Goal: Task Accomplishment & Management: Manage account settings

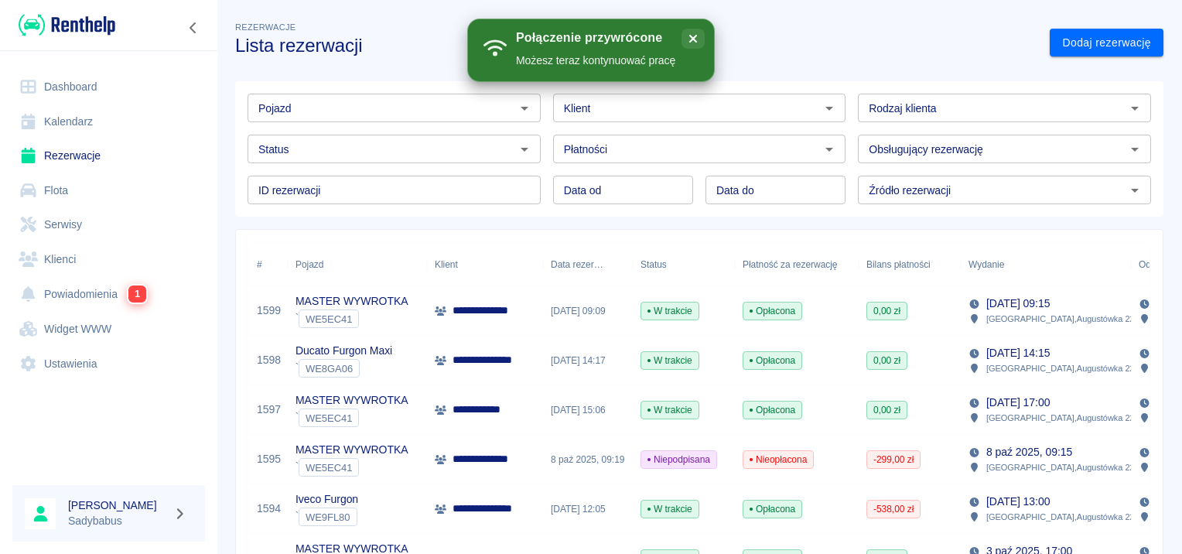
click at [229, 167] on div "Pojazd Pojazd Klient Klient Rodzaj klienta Rodzaj klienta Status Status Płatnoś…" at bounding box center [693, 143] width 941 height 148
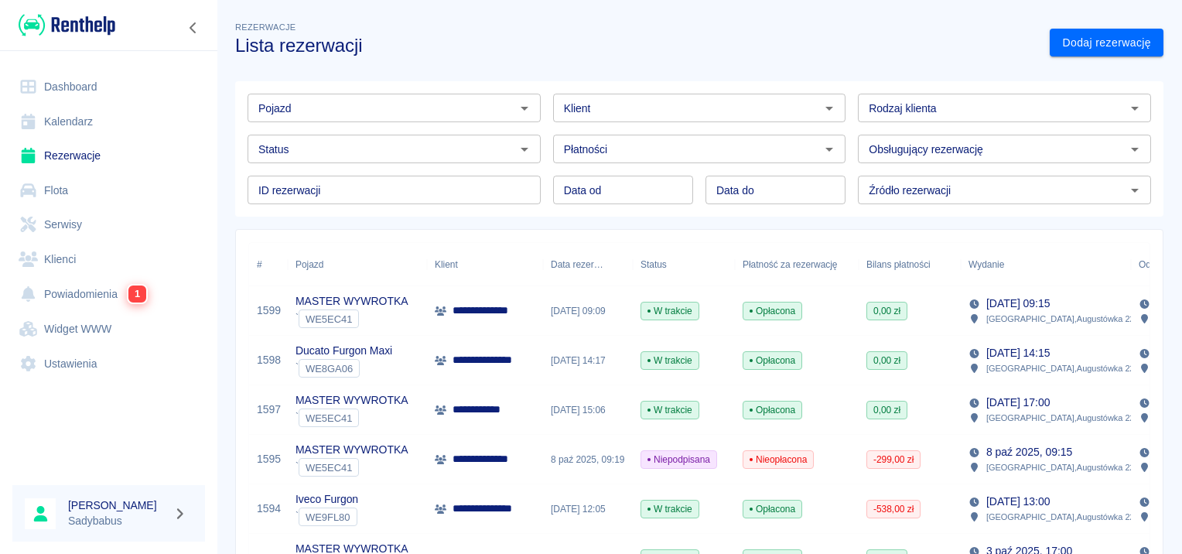
click at [412, 101] on input "Pojazd" at bounding box center [381, 107] width 258 height 19
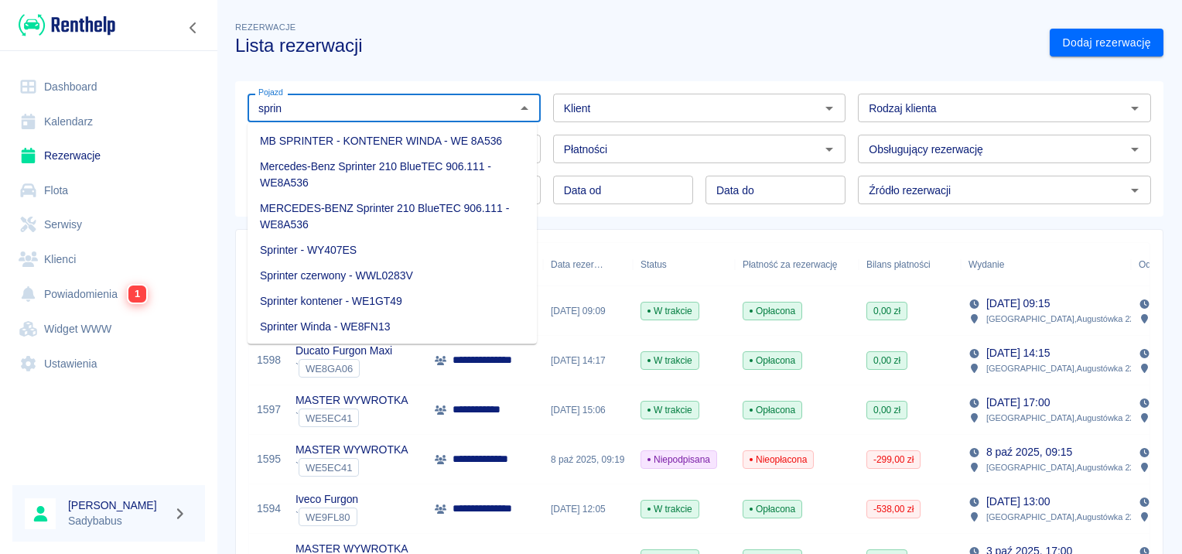
click at [416, 306] on li "Sprinter kontener - WE1GT49" at bounding box center [392, 302] width 289 height 26
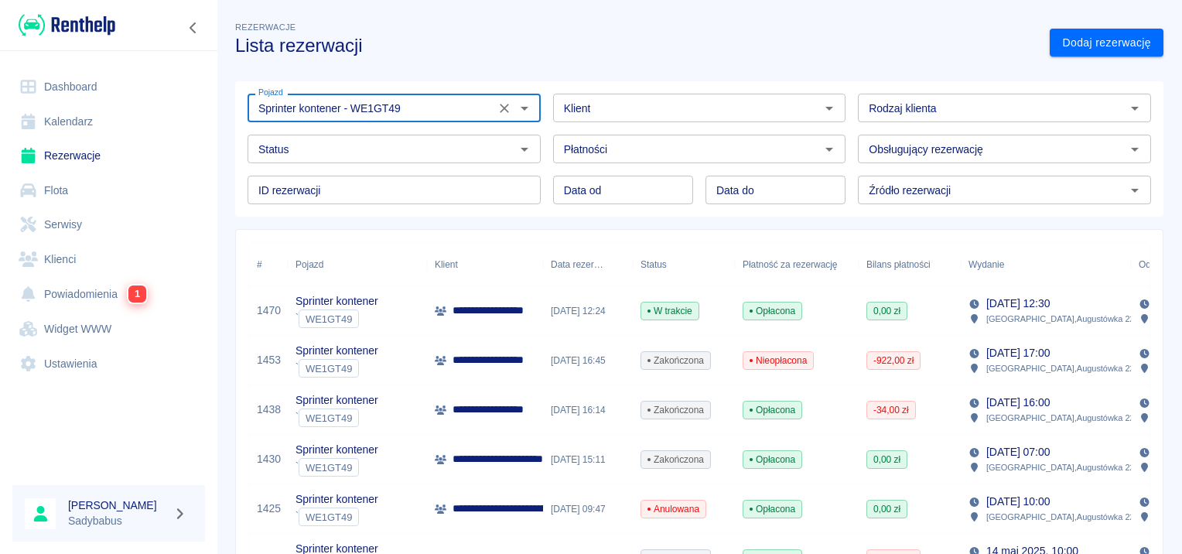
type input "Sprinter kontener - WE1GT49"
click at [533, 310] on p "**********" at bounding box center [503, 311] width 100 height 16
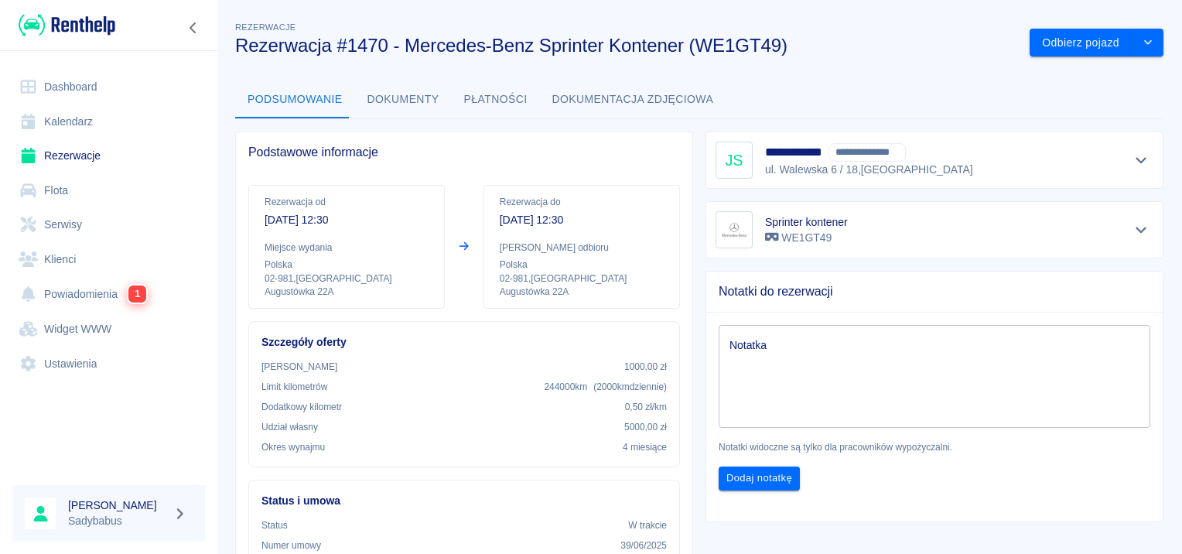
click at [1083, 26] on div "Odbierz pojazd" at bounding box center [1090, 36] width 146 height 41
click at [1073, 43] on button "Odbierz pojazd" at bounding box center [1081, 43] width 103 height 29
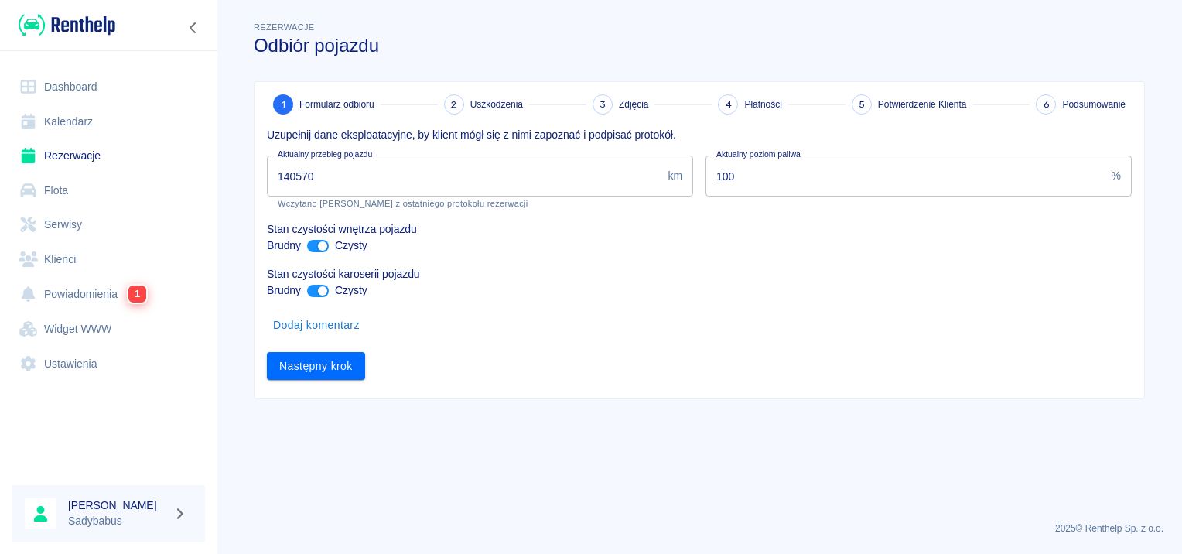
click at [391, 167] on input "140570" at bounding box center [464, 176] width 395 height 41
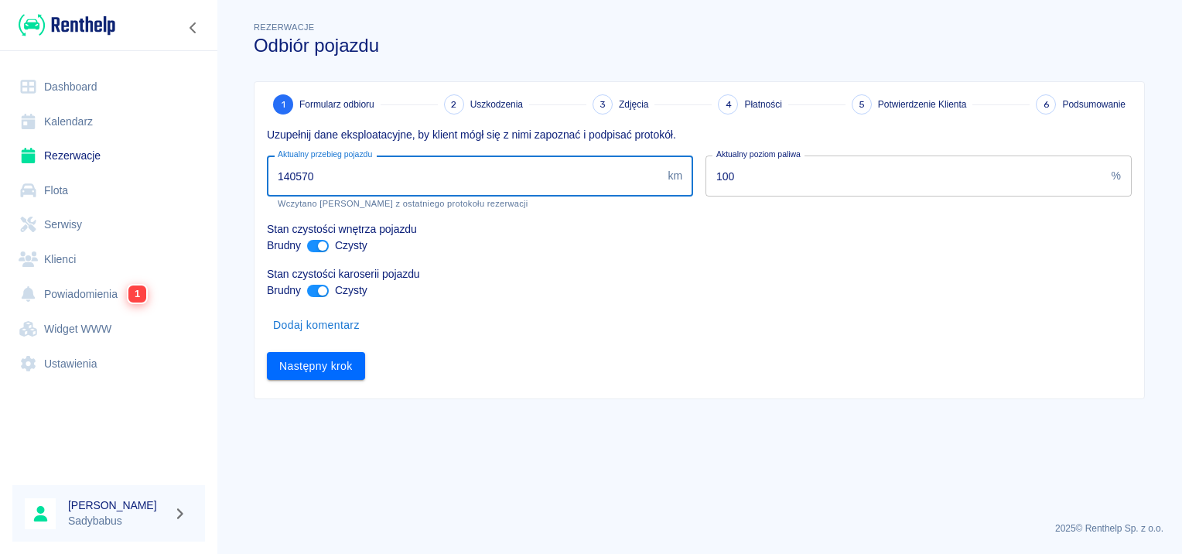
click at [391, 167] on input "140570" at bounding box center [464, 176] width 395 height 41
click at [391, 166] on input "140570" at bounding box center [464, 176] width 395 height 41
click at [391, 165] on input "140570" at bounding box center [464, 176] width 395 height 41
click at [332, 186] on input "140570" at bounding box center [464, 176] width 395 height 41
click at [329, 183] on input "140570" at bounding box center [464, 176] width 395 height 41
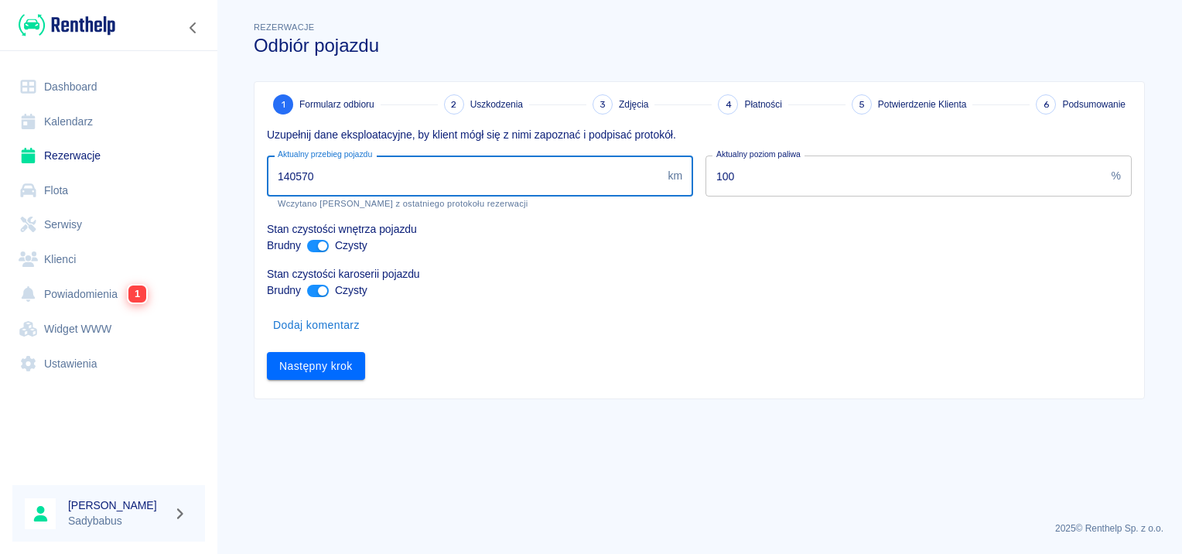
click at [329, 183] on input "140570" at bounding box center [464, 176] width 395 height 41
type input "167470"
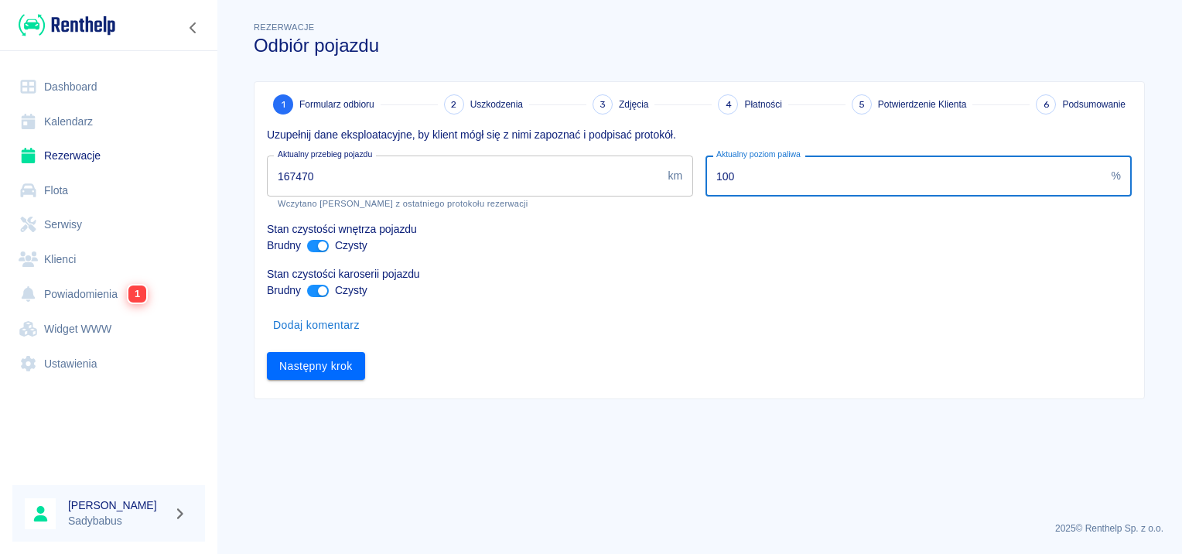
drag, startPoint x: 786, startPoint y: 179, endPoint x: 624, endPoint y: 183, distance: 161.7
click at [624, 183] on div "Uzupełnij dane eksploatacyjne, by klient mógł się z nimi zapoznać i podpisać pr…" at bounding box center [693, 247] width 877 height 265
click at [765, 162] on input "100" at bounding box center [906, 176] width 400 height 41
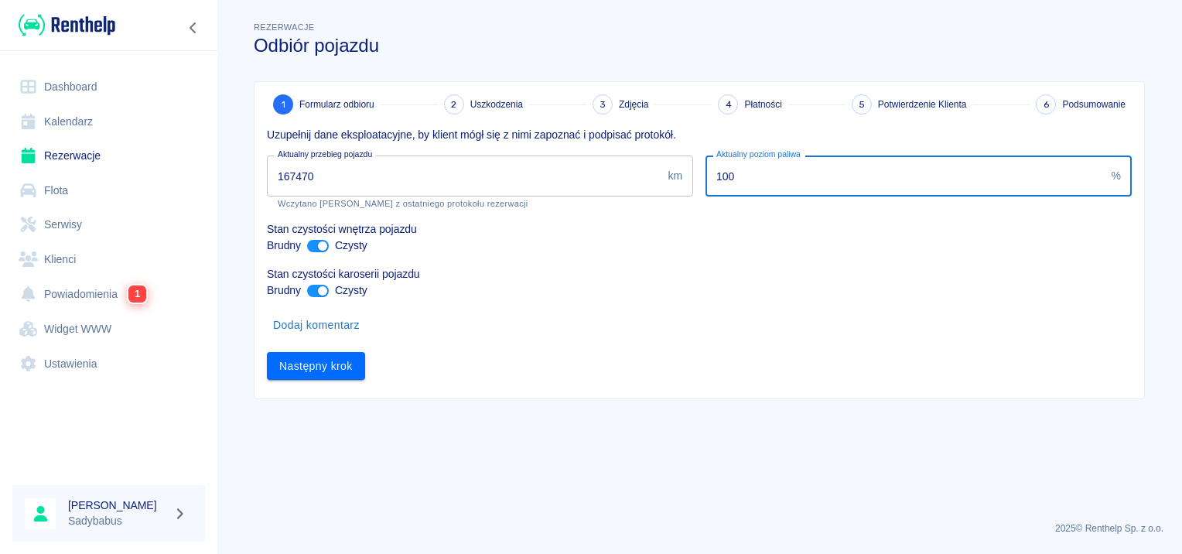
click at [764, 162] on input "100" at bounding box center [906, 176] width 400 height 41
type input "50"
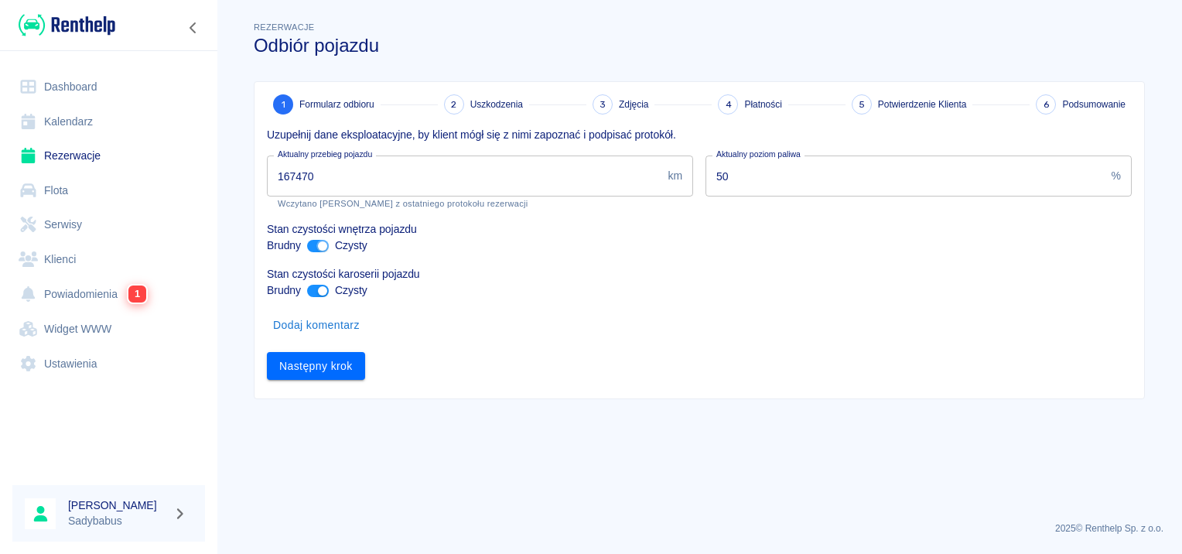
click at [313, 247] on input "ant design" at bounding box center [322, 246] width 37 height 12
checkbox input "false"
click at [313, 288] on input "ant design" at bounding box center [322, 291] width 37 height 12
checkbox input "false"
click at [332, 371] on button "Następny krok" at bounding box center [316, 366] width 98 height 29
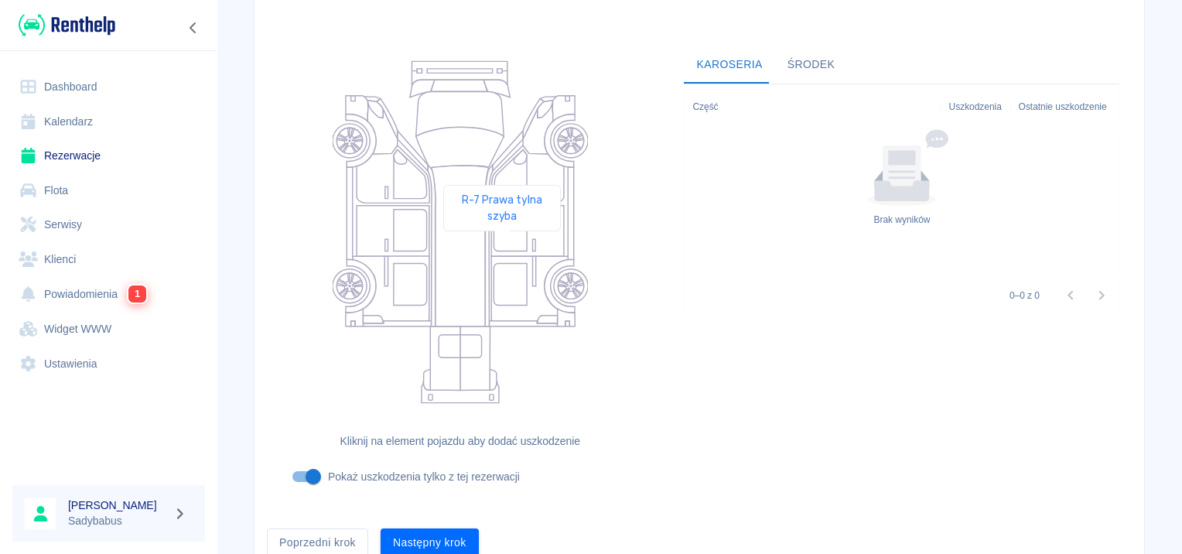
scroll to position [184, 0]
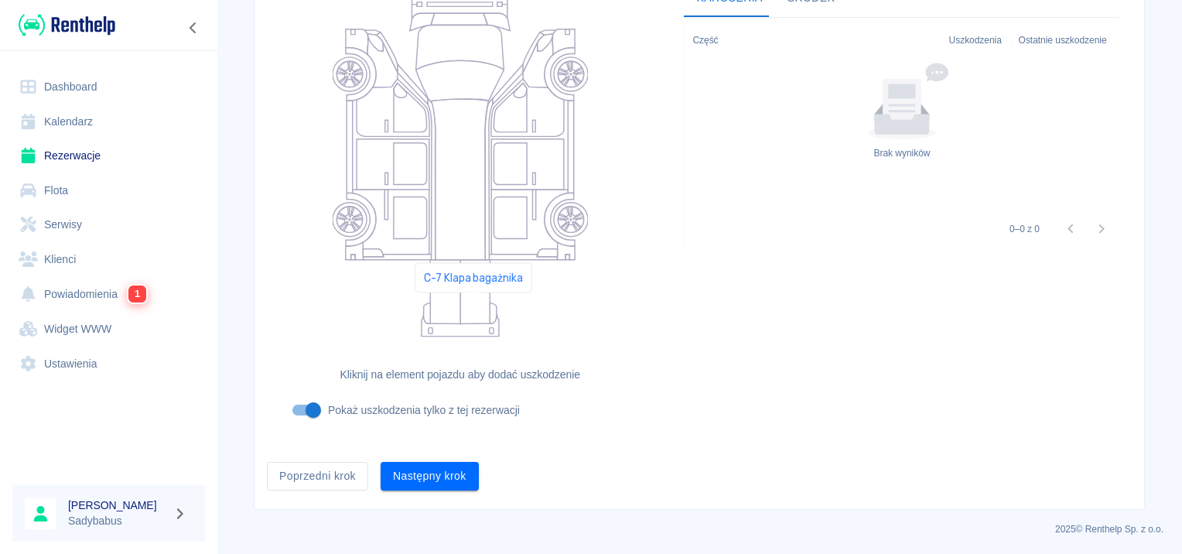
click at [474, 306] on icon at bounding box center [475, 292] width 30 height 64
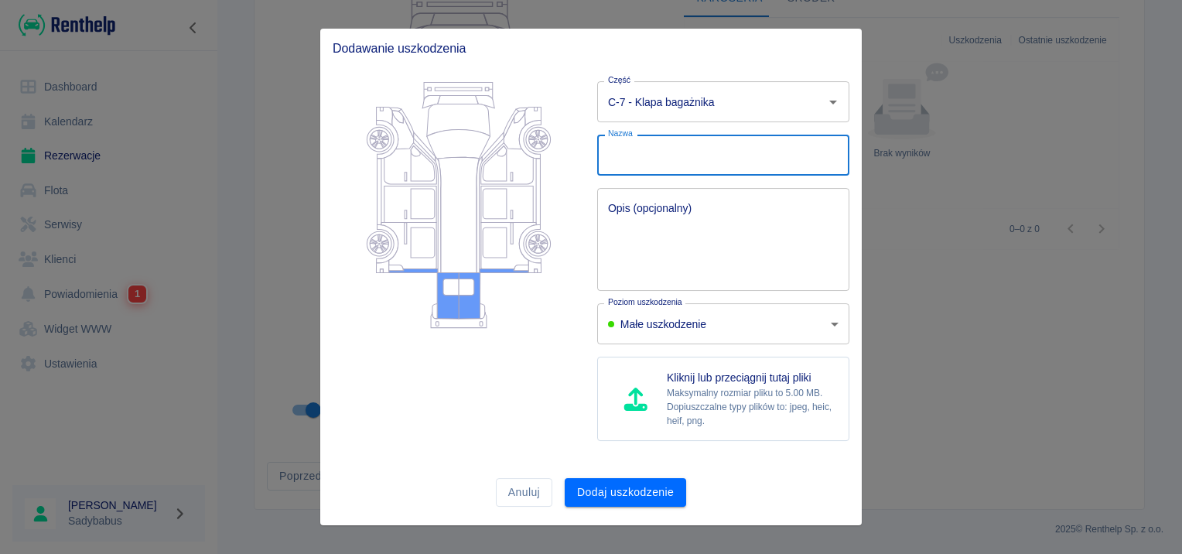
click at [697, 135] on input "Nazwa" at bounding box center [723, 155] width 252 height 41
type input "uszkodzenie + otarcie"
click at [636, 487] on button "Dodaj uszkodzenie" at bounding box center [625, 492] width 121 height 29
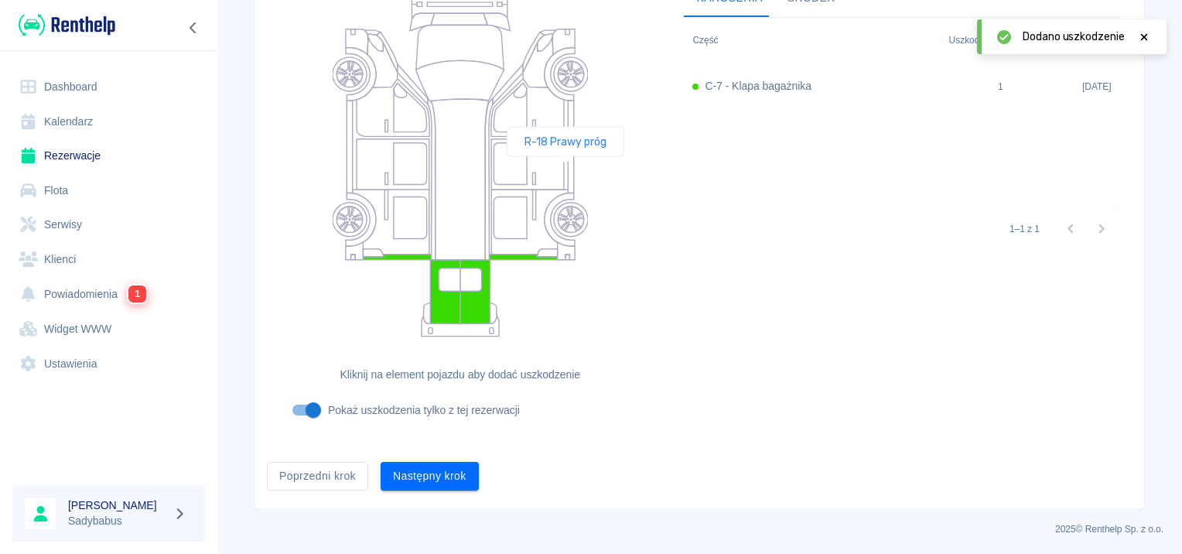
click at [568, 170] on icon at bounding box center [570, 147] width 5 height 92
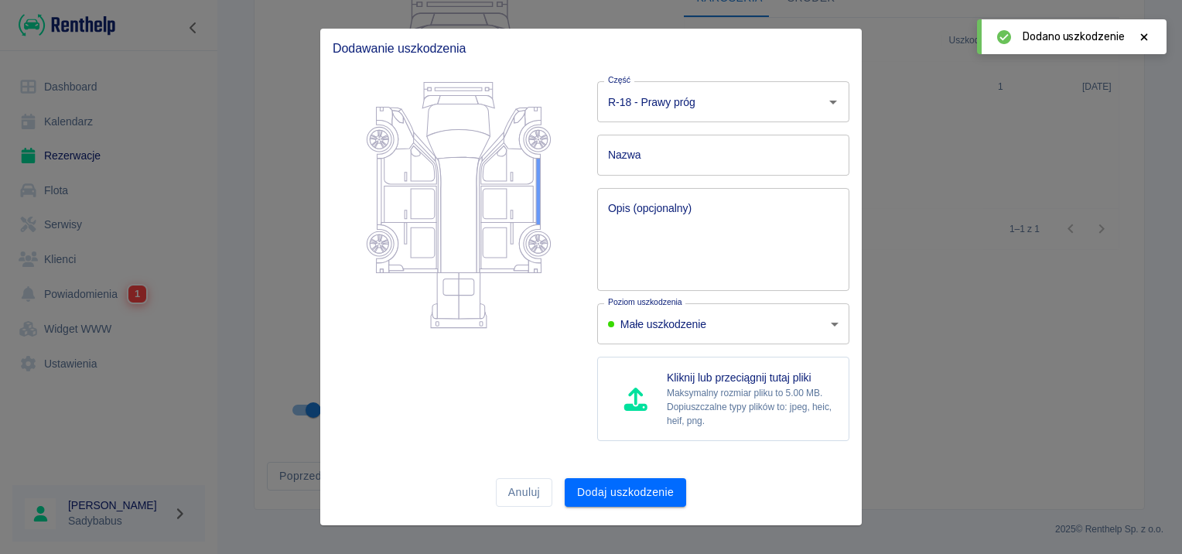
click at [655, 156] on input "Nazwa" at bounding box center [723, 155] width 252 height 41
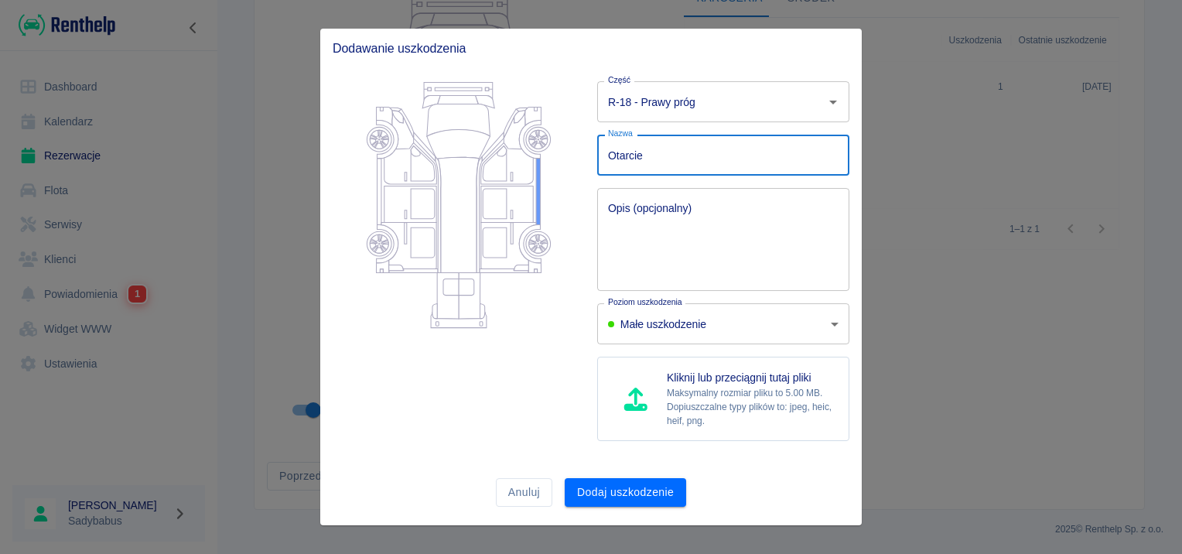
type input "Otarcie"
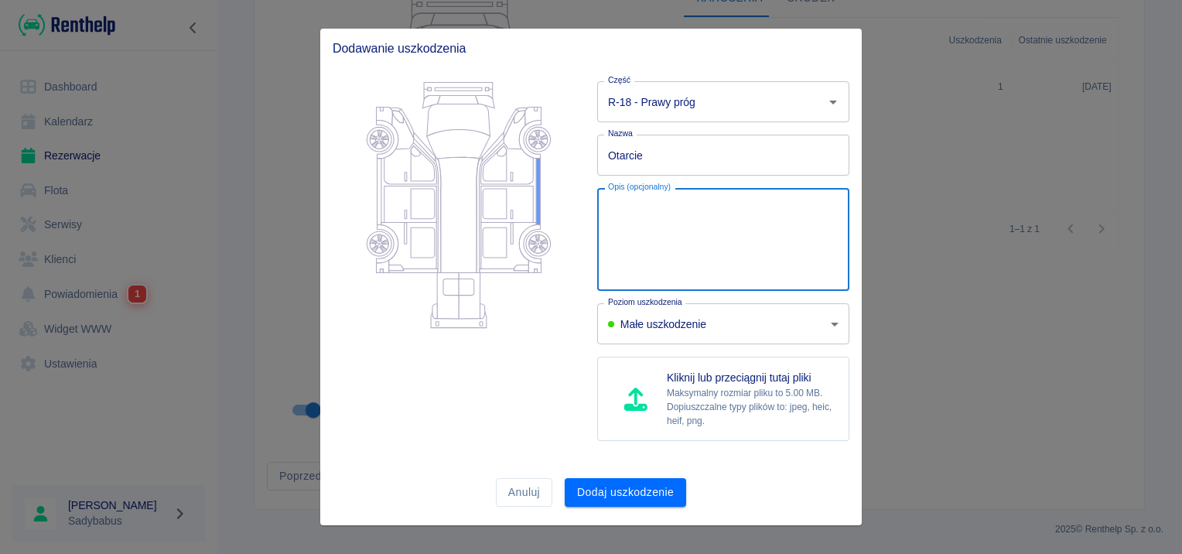
click at [612, 205] on textarea "Opis (opcjonalny)" at bounding box center [723, 239] width 231 height 77
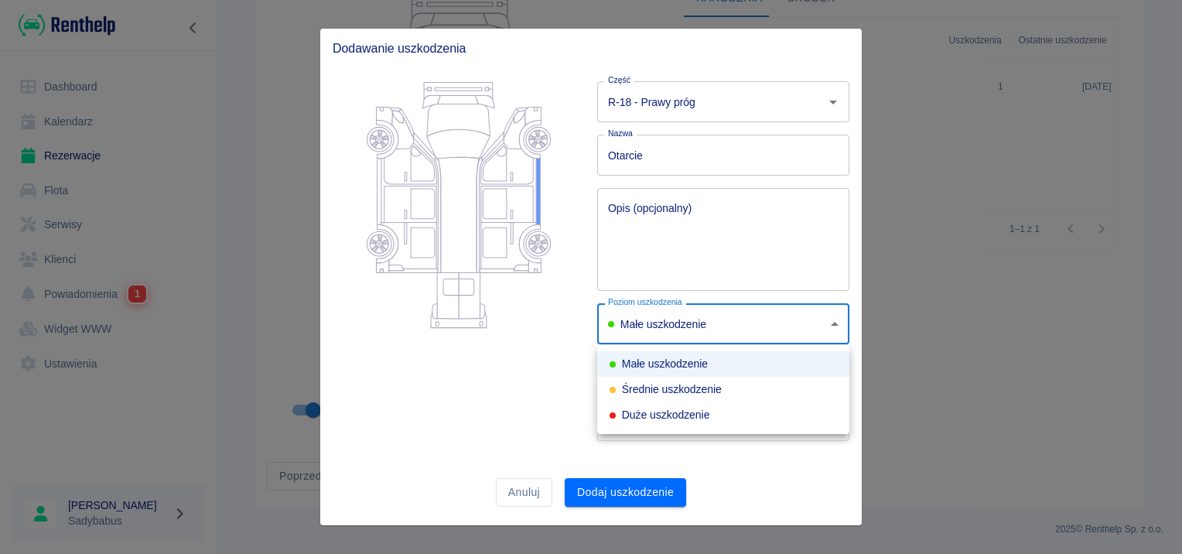
click at [643, 319] on body "Używamy plików Cookies, by zapewnić Ci najlepsze możliwe doświadczenie. Aby dow…" at bounding box center [591, 277] width 1182 height 554
click at [650, 383] on div "Średnie uszkodzenie" at bounding box center [666, 389] width 112 height 16
type input "medium"
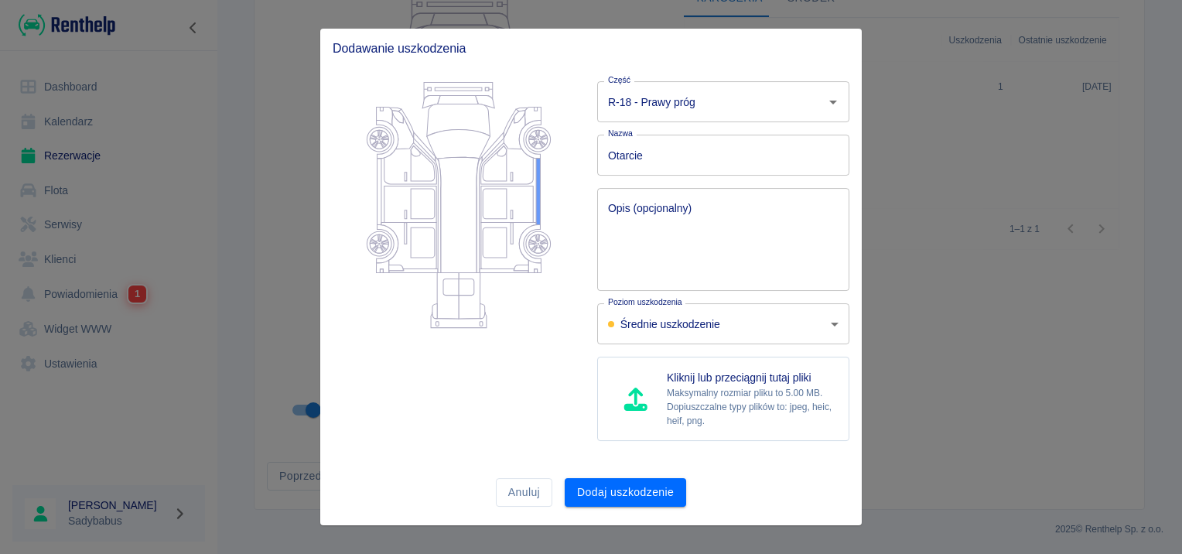
drag, startPoint x: 435, startPoint y: 433, endPoint x: 578, endPoint y: 473, distance: 148.5
click at [439, 434] on div at bounding box center [452, 261] width 265 height 385
click at [585, 491] on button "Dodaj uszkodzenie" at bounding box center [625, 492] width 121 height 29
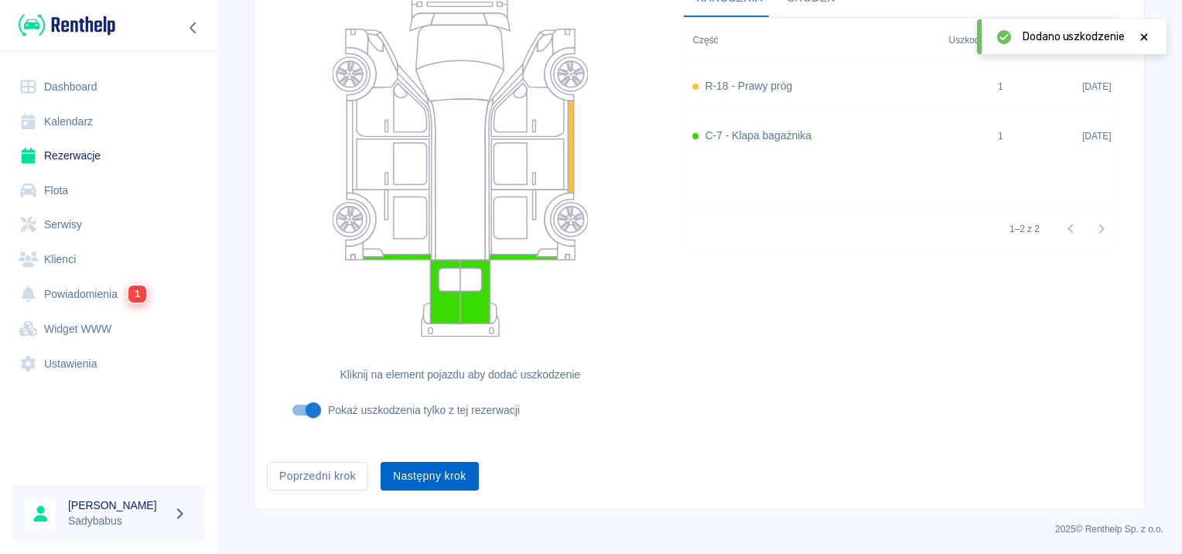
click at [437, 474] on button "Następny krok" at bounding box center [430, 476] width 98 height 29
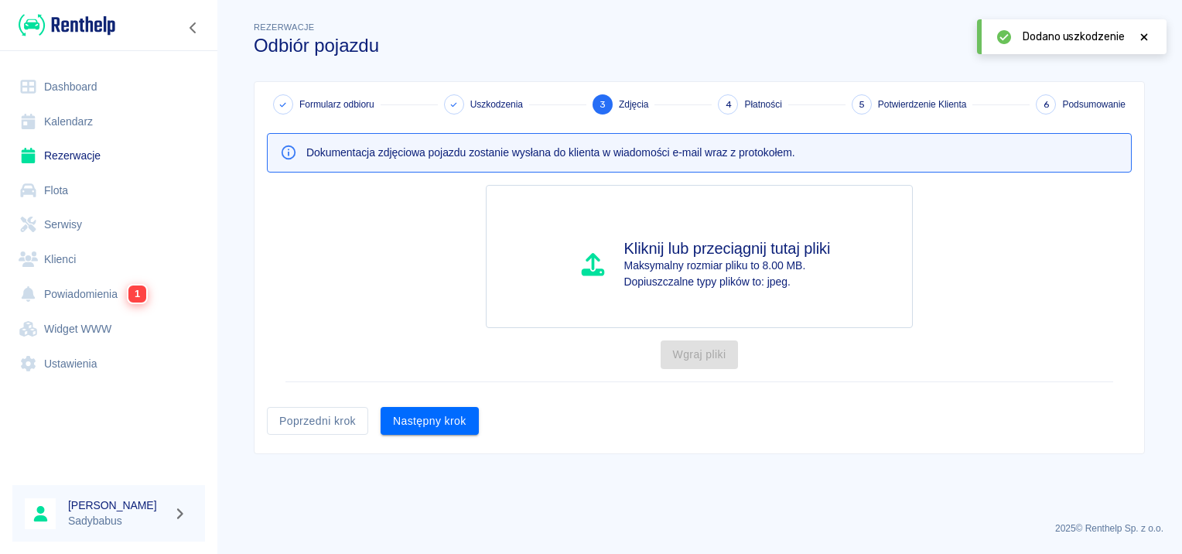
scroll to position [0, 0]
click at [450, 415] on button "Następny krok" at bounding box center [430, 421] width 98 height 29
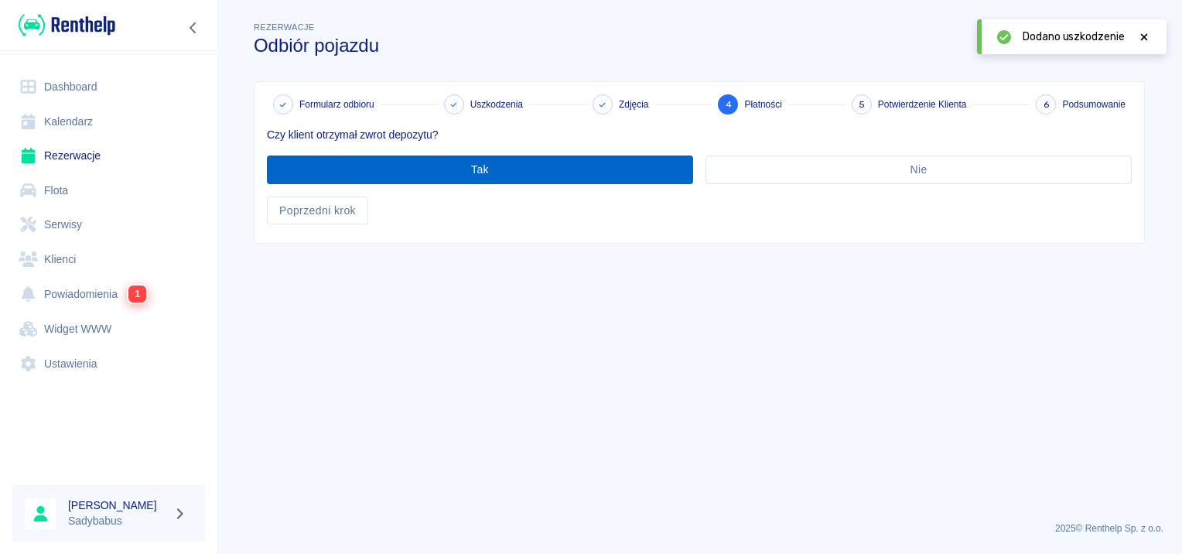
click at [399, 173] on button "Tak" at bounding box center [480, 170] width 426 height 29
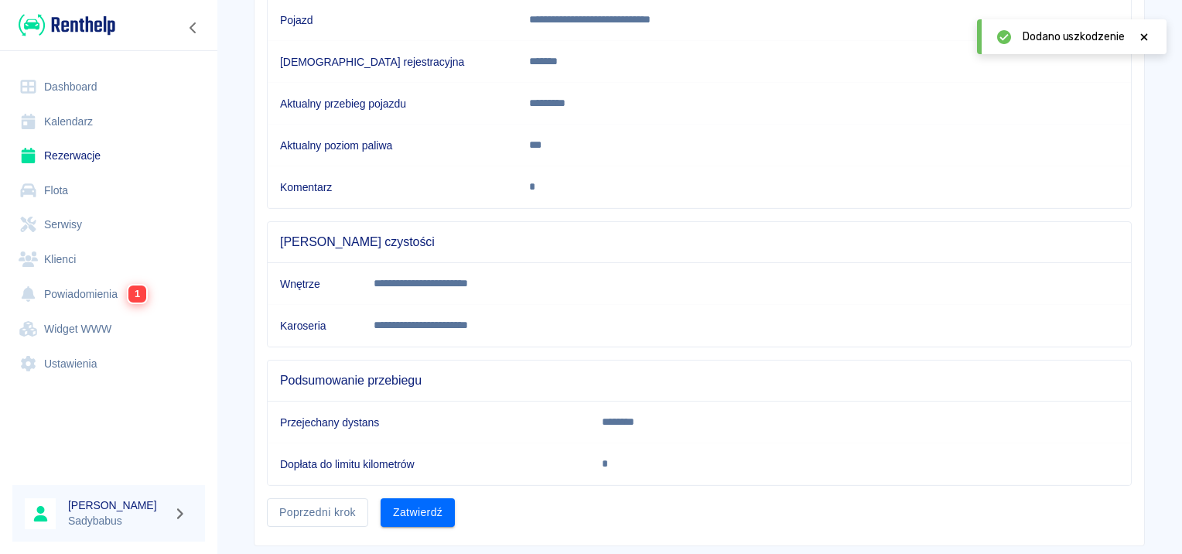
scroll to position [273, 0]
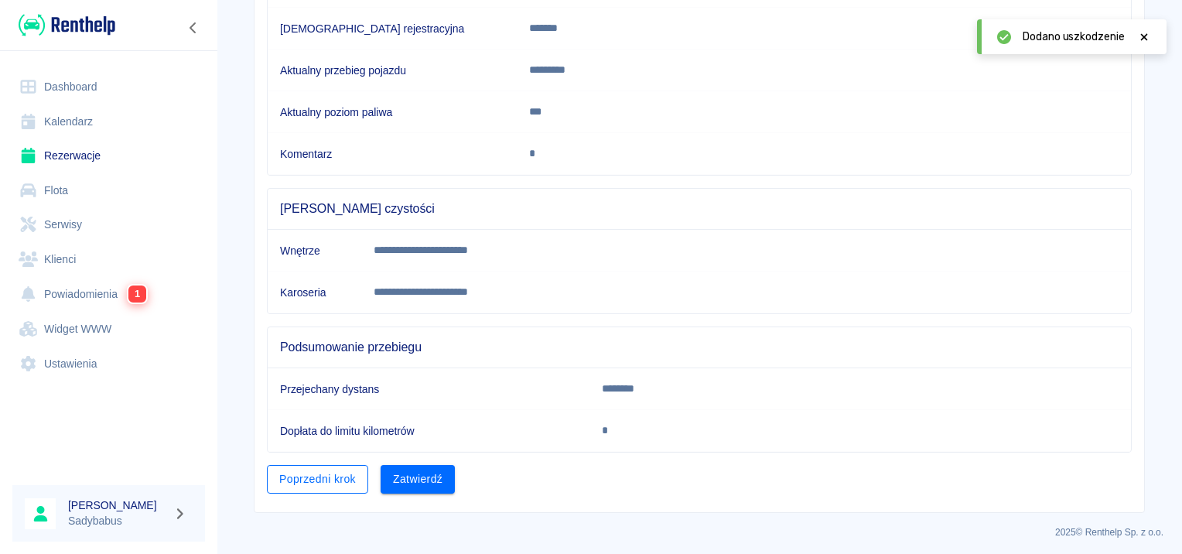
click at [330, 474] on button "Poprzedni krok" at bounding box center [317, 479] width 101 height 29
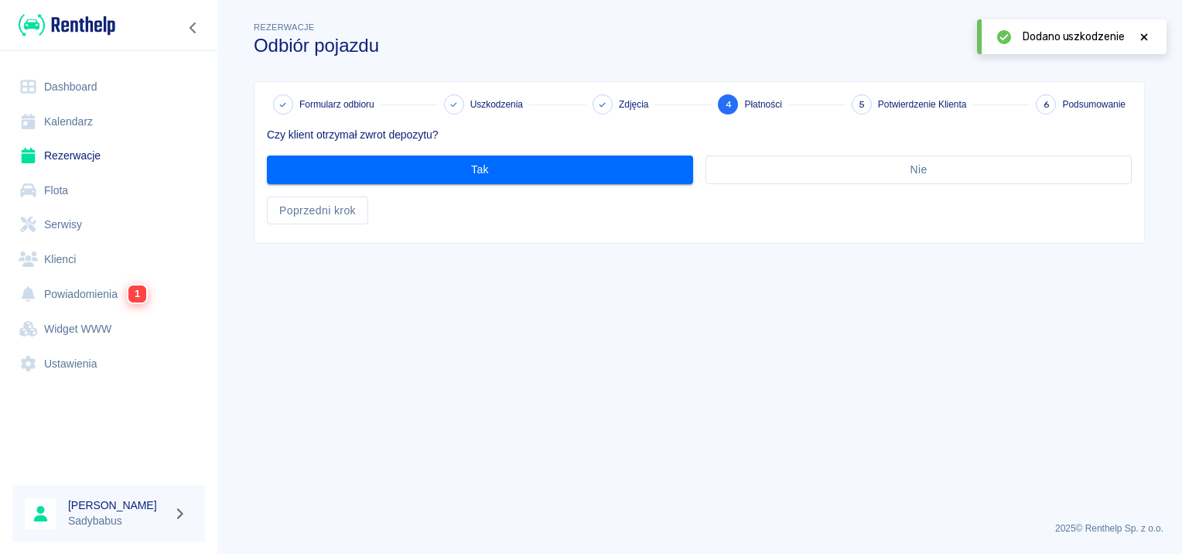
scroll to position [0, 0]
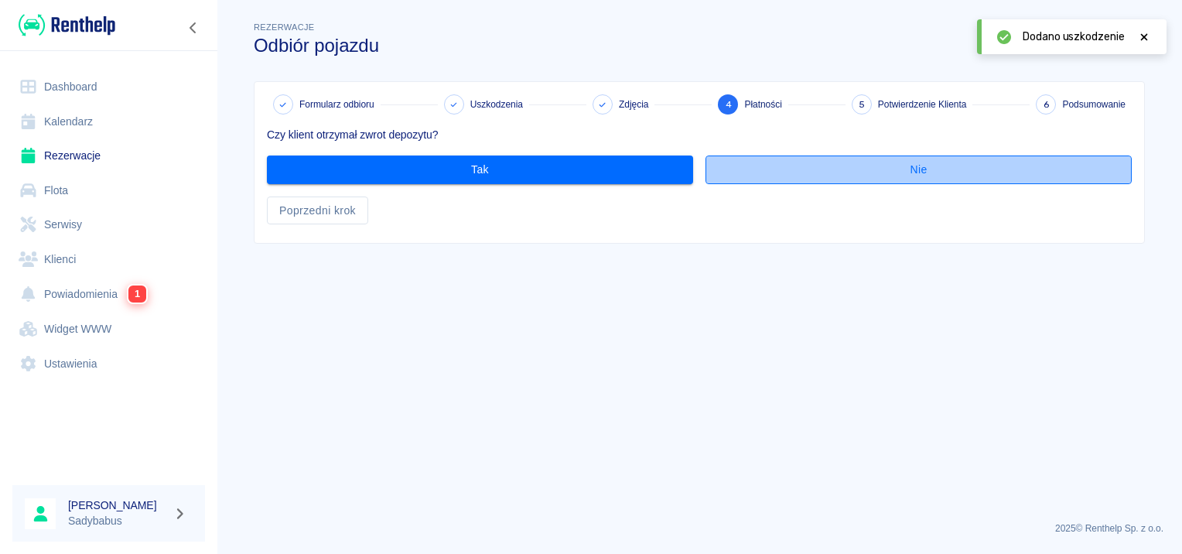
click at [860, 168] on button "Nie" at bounding box center [919, 170] width 426 height 29
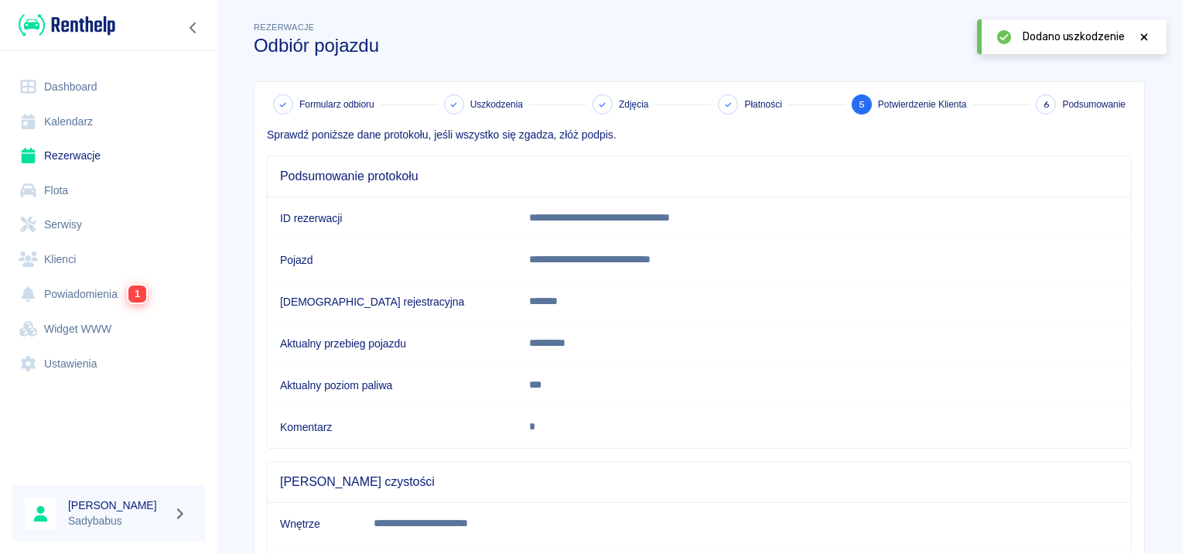
scroll to position [273, 0]
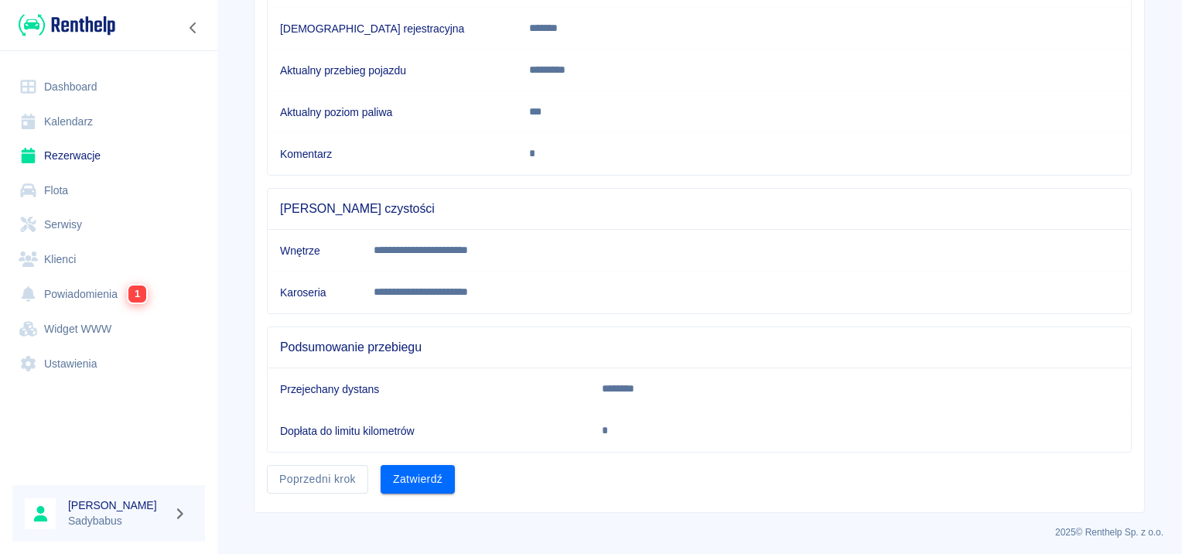
click at [428, 468] on button "Zatwierdź" at bounding box center [418, 479] width 74 height 29
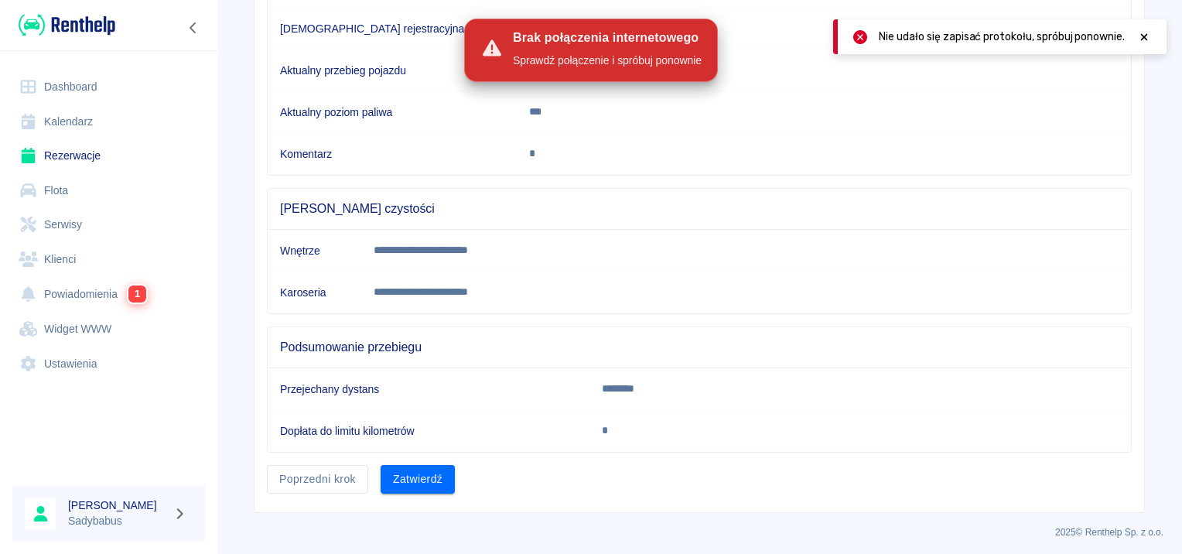
click at [1144, 36] on icon at bounding box center [1144, 36] width 7 height 7
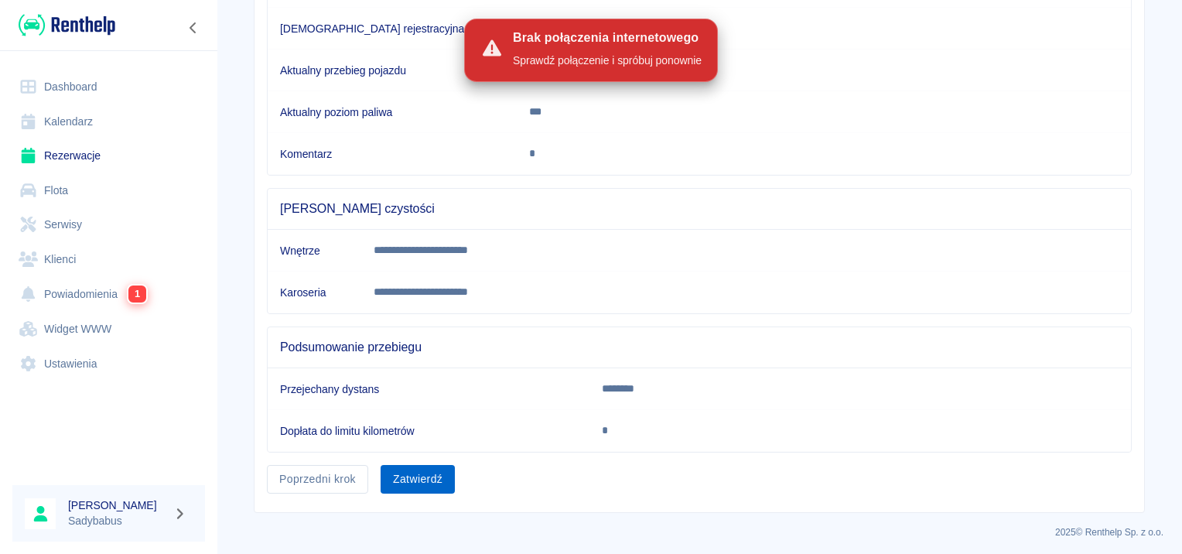
click at [412, 468] on button "Zatwierdź" at bounding box center [418, 479] width 74 height 29
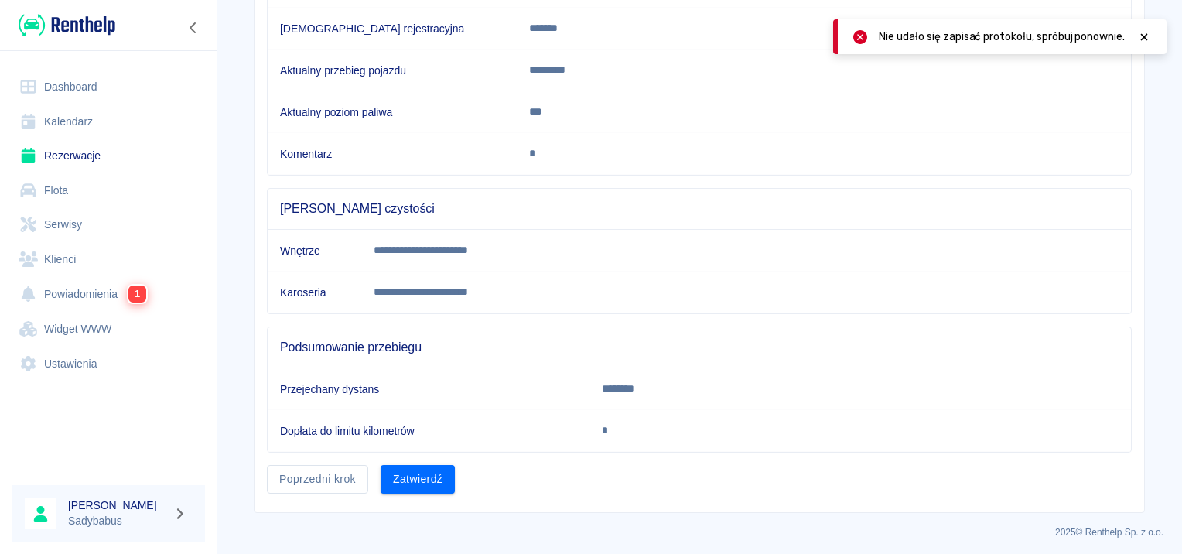
click at [422, 483] on button "Zatwierdź" at bounding box center [418, 479] width 74 height 29
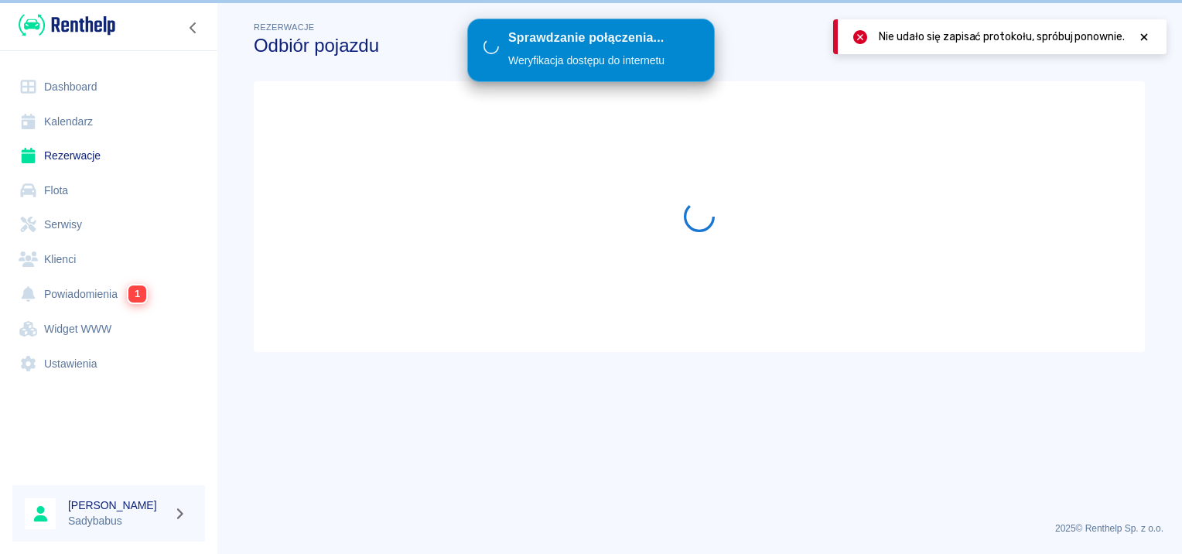
scroll to position [0, 0]
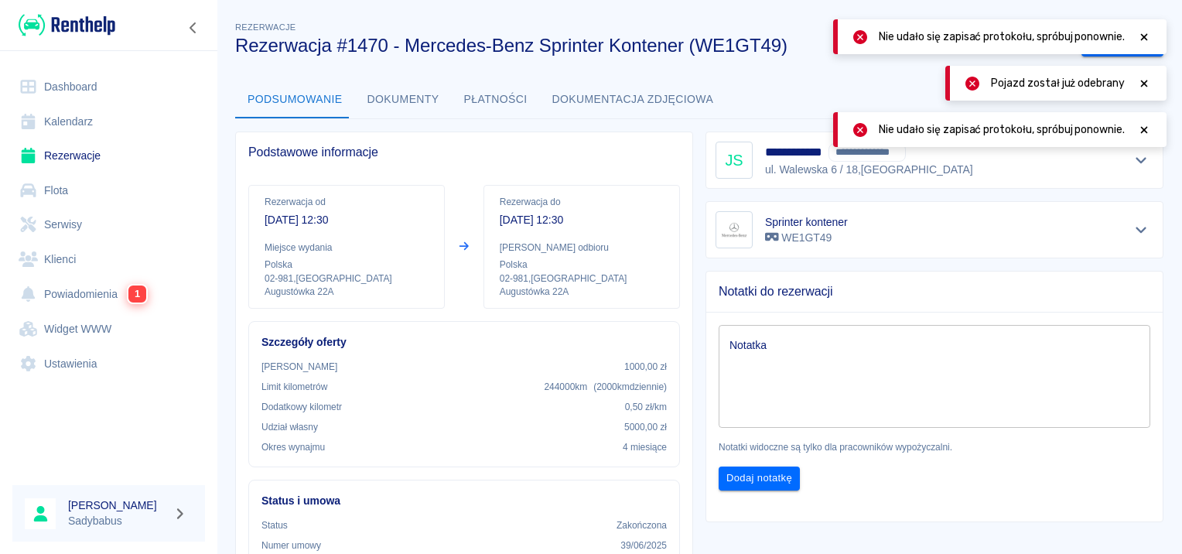
click at [383, 90] on button "Dokumenty" at bounding box center [403, 99] width 97 height 37
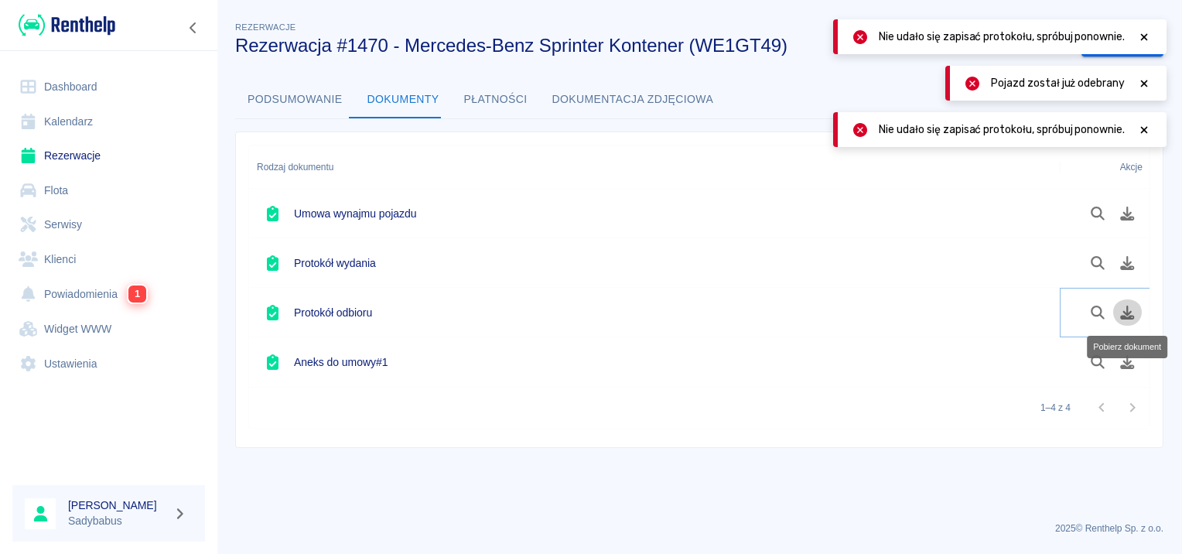
click at [1129, 309] on icon "Pobierz dokument" at bounding box center [1128, 313] width 18 height 14
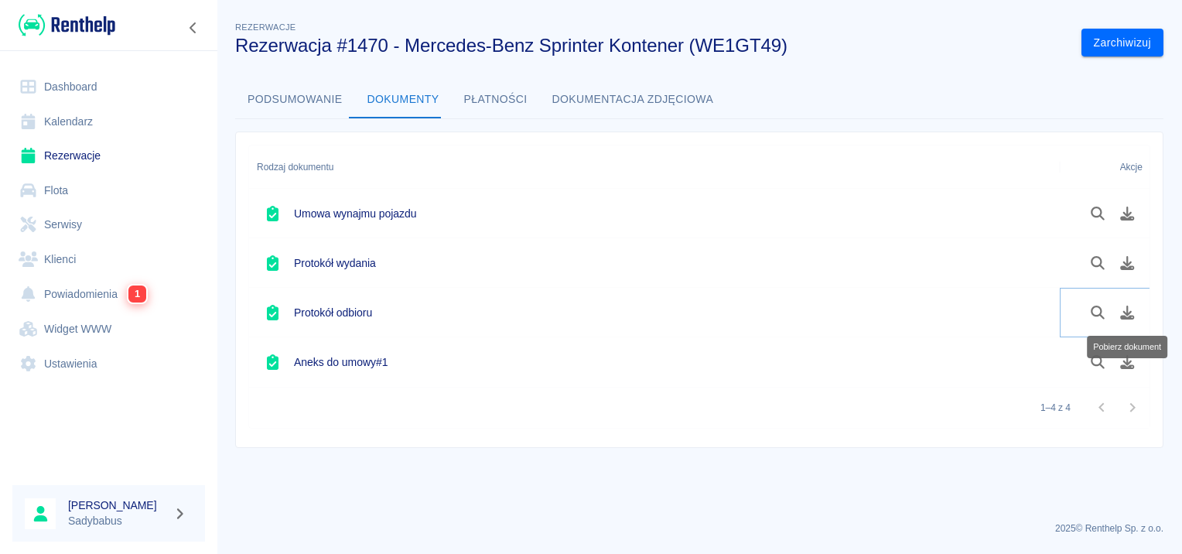
click at [1124, 306] on icon "Pobierz dokument" at bounding box center [1128, 313] width 18 height 14
